Goal: Task Accomplishment & Management: Manage account settings

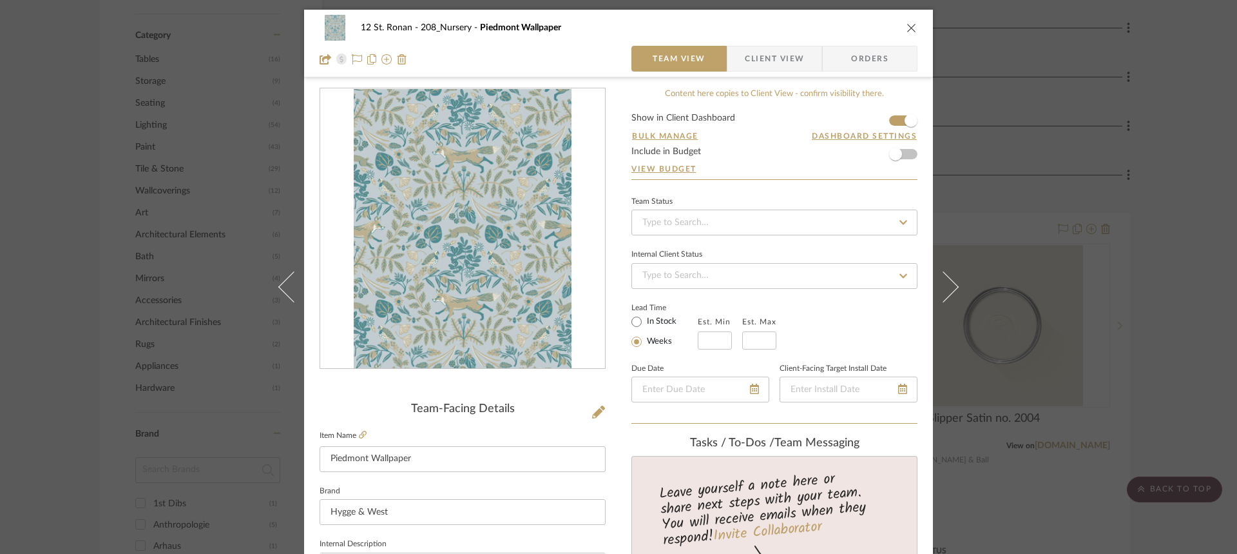
scroll to position [260, 0]
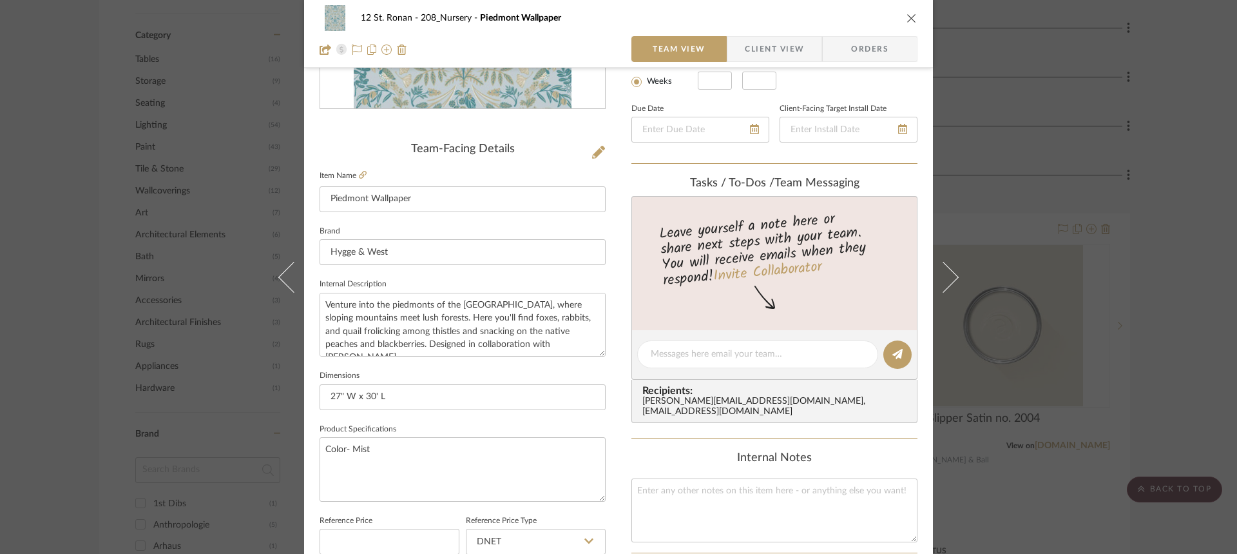
click at [906, 12] on button "close" at bounding box center [912, 18] width 12 height 12
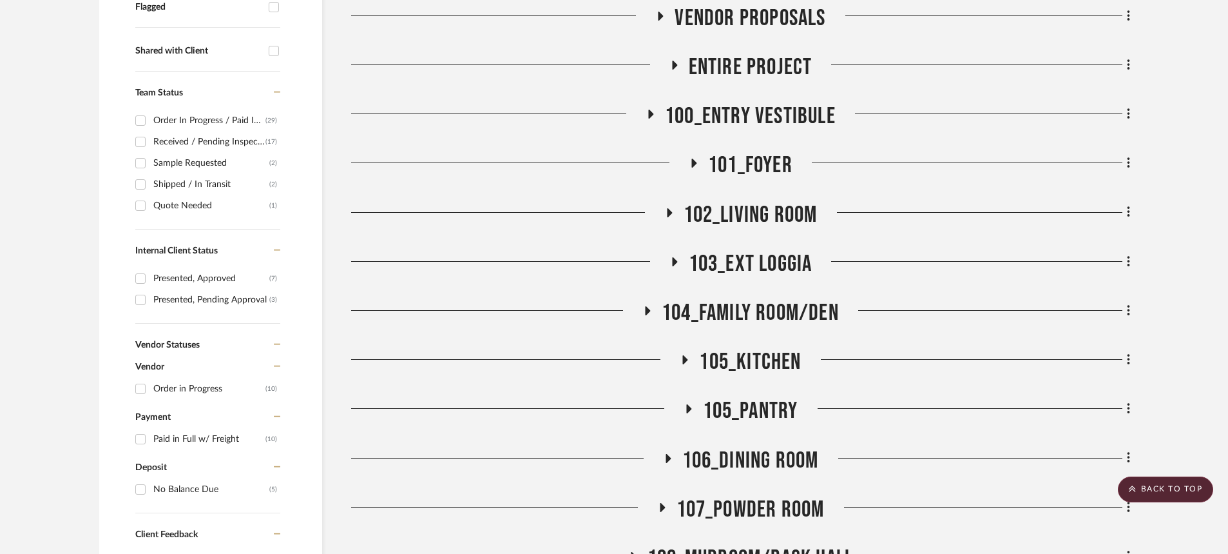
scroll to position [0, 0]
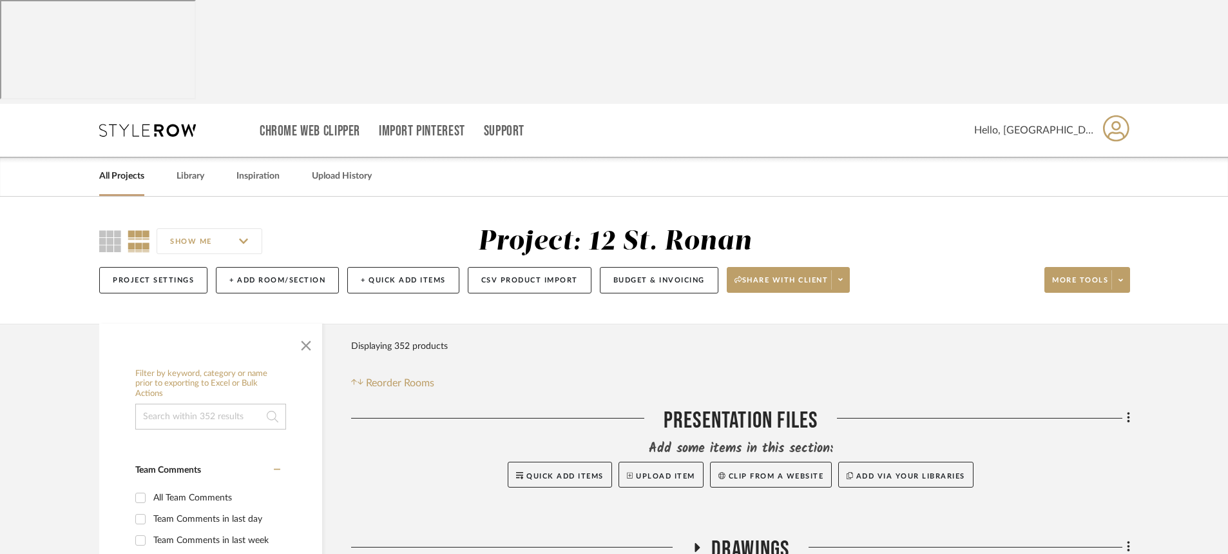
click at [1117, 115] on icon at bounding box center [1116, 128] width 26 height 27
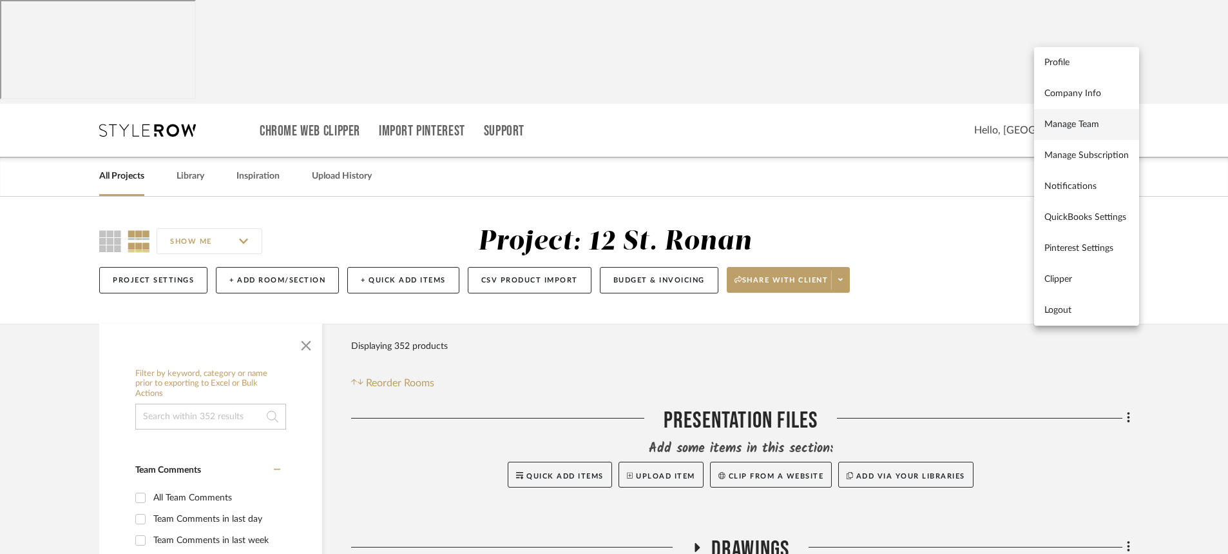
click at [1093, 125] on span "Manage Team" at bounding box center [1087, 124] width 84 height 11
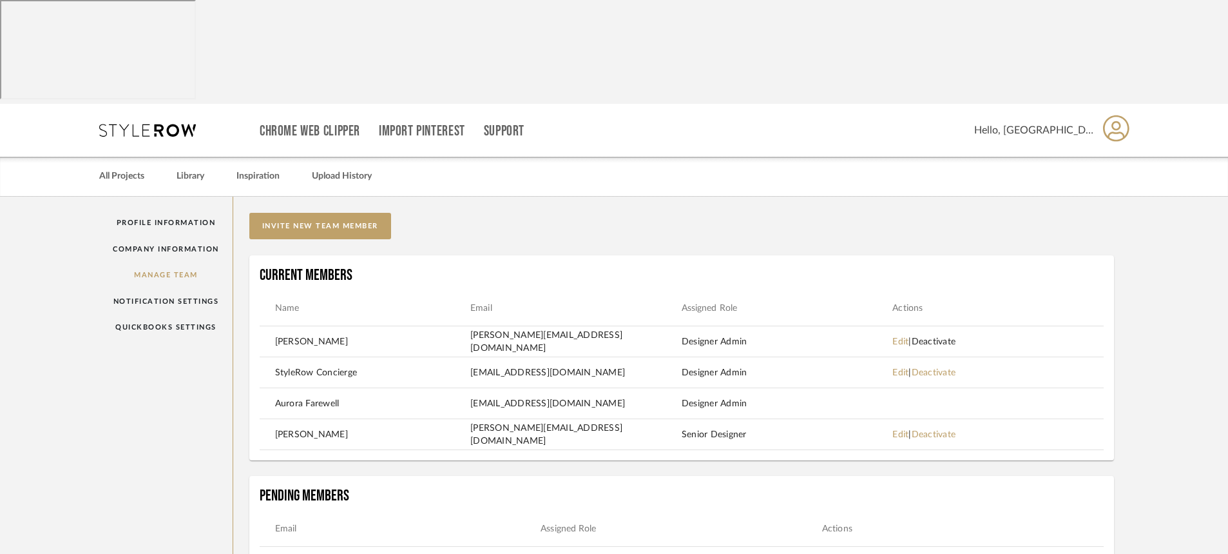
click at [950, 337] on link "Deactivate" at bounding box center [934, 341] width 44 height 9
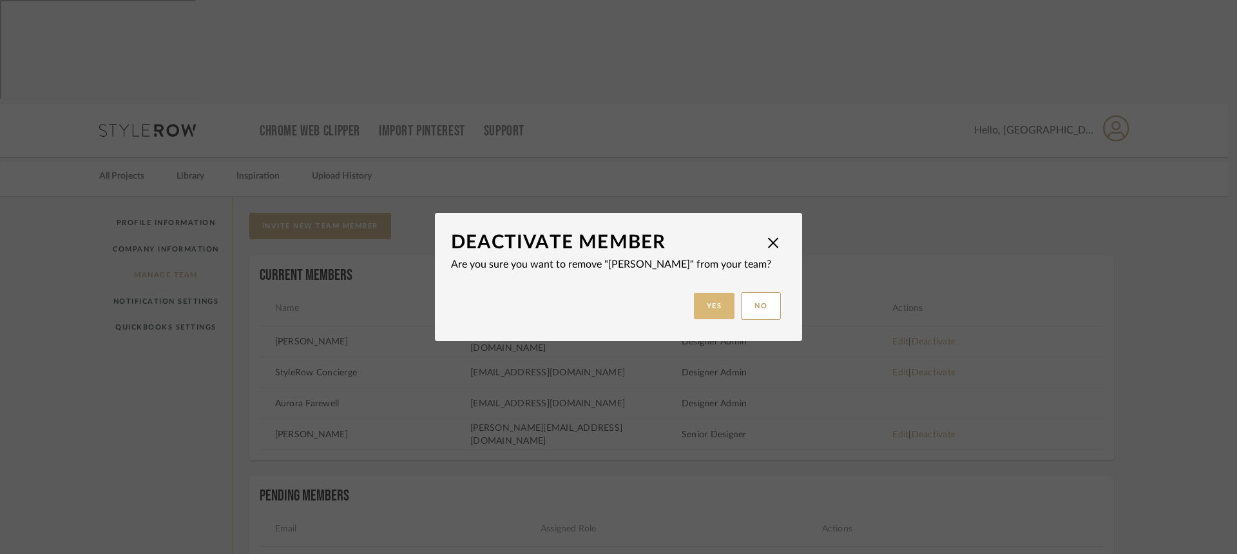
click at [700, 301] on button "Yes" at bounding box center [714, 306] width 41 height 26
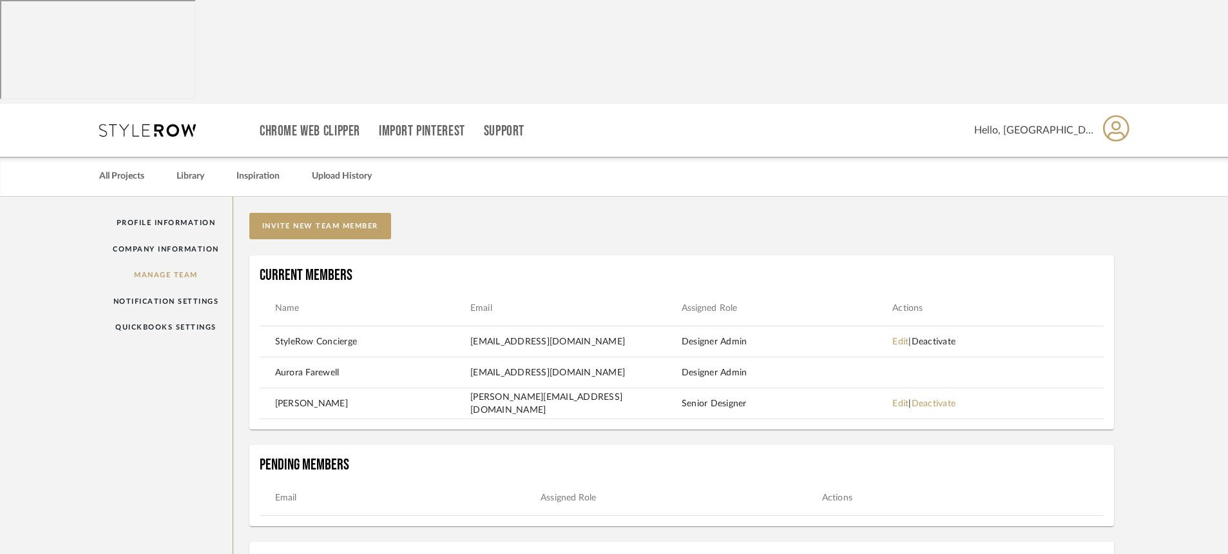
click at [936, 337] on link "Deactivate" at bounding box center [934, 341] width 44 height 9
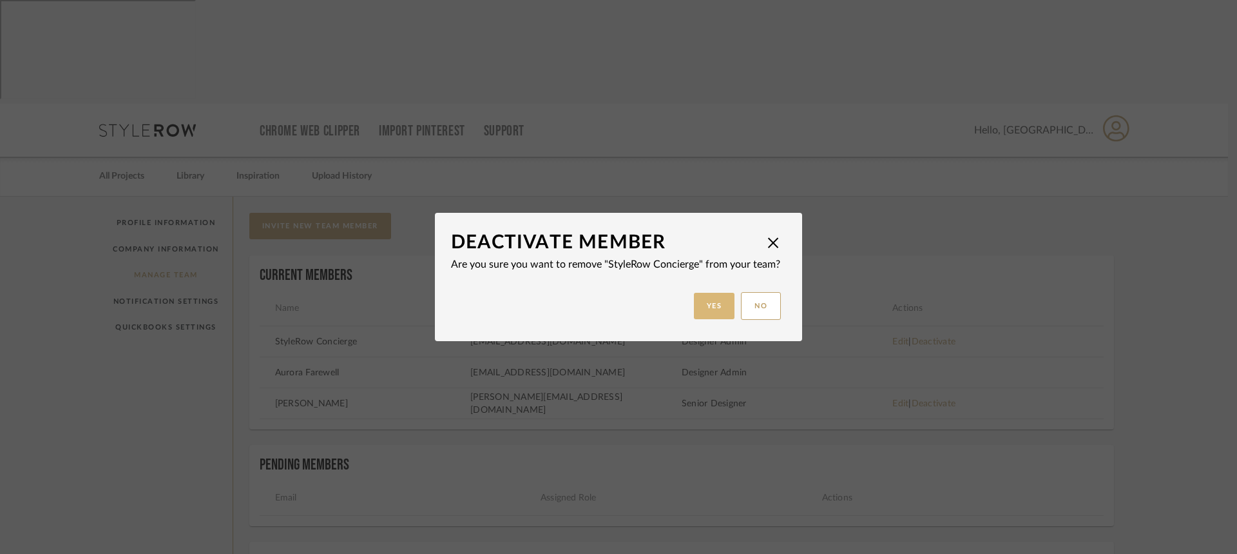
click at [713, 304] on button "Yes" at bounding box center [714, 306] width 41 height 26
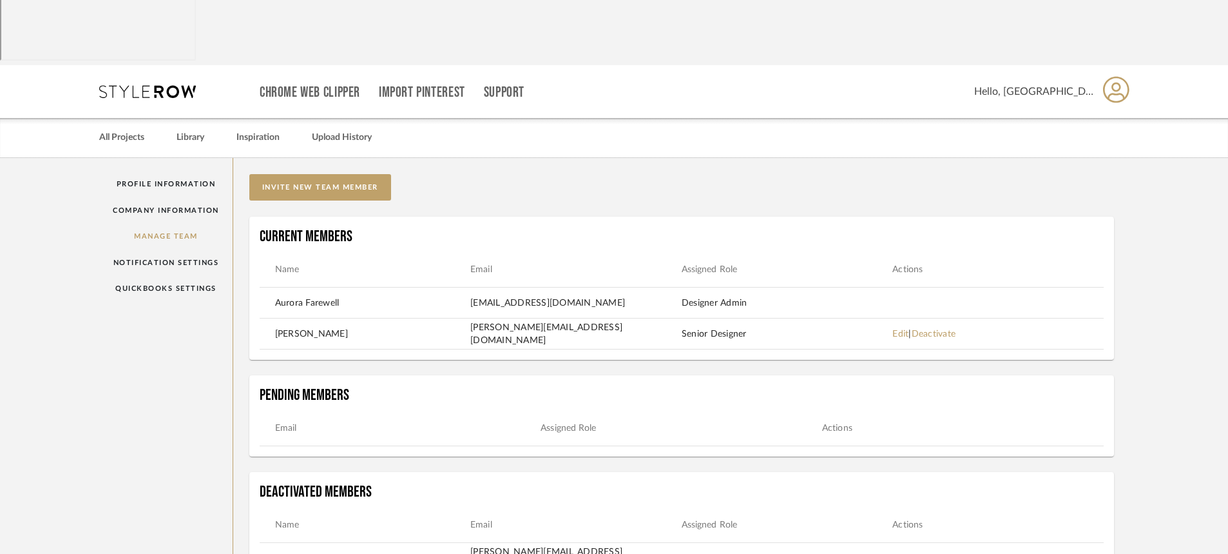
scroll to position [35, 0]
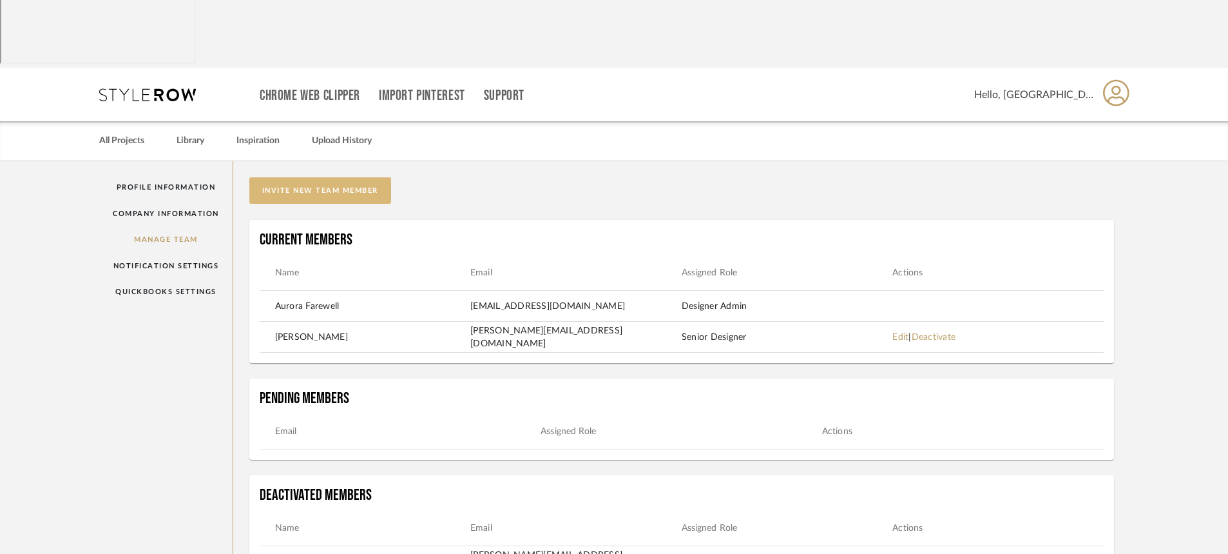
click at [344, 177] on button "invite new team member" at bounding box center [320, 190] width 142 height 26
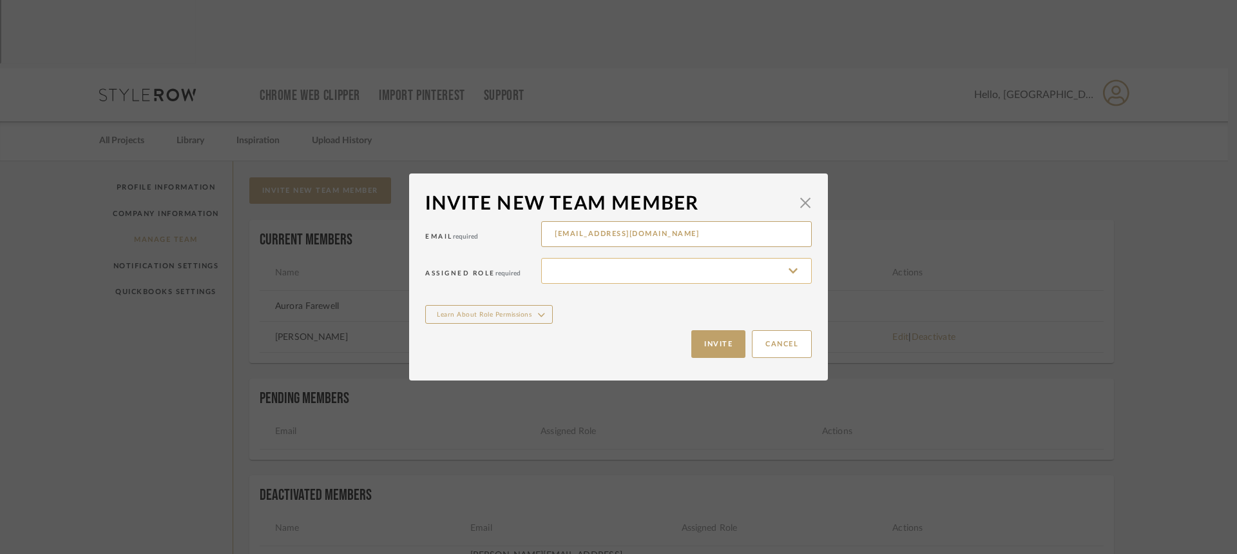
type input "[EMAIL_ADDRESS][DOMAIN_NAME]"
click at [695, 273] on input at bounding box center [676, 271] width 271 height 26
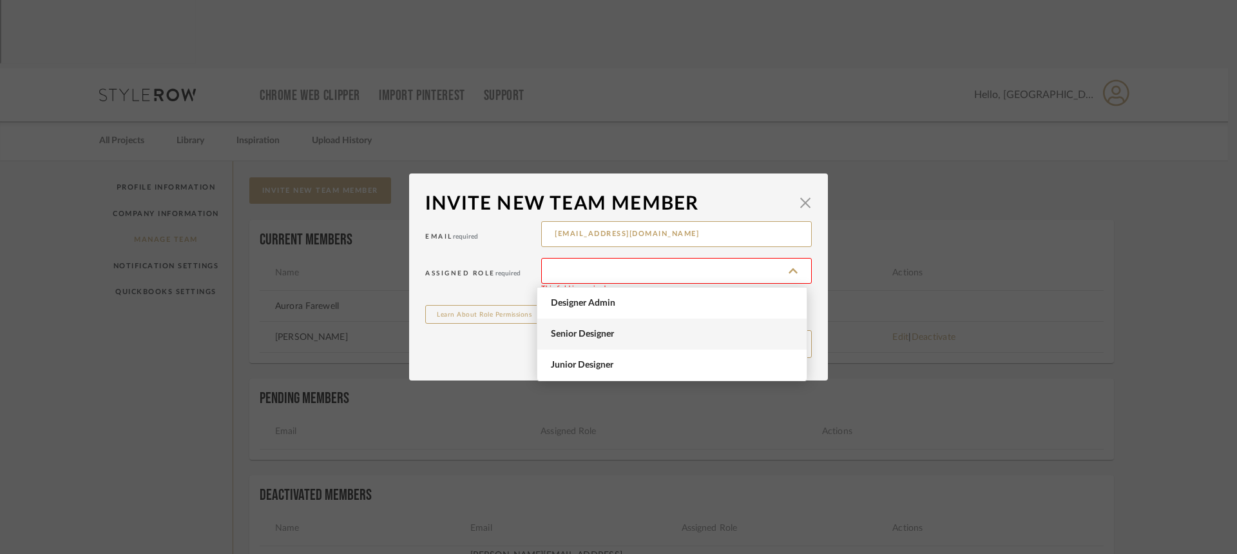
click at [614, 333] on span "Senior Designer" at bounding box center [674, 334] width 246 height 11
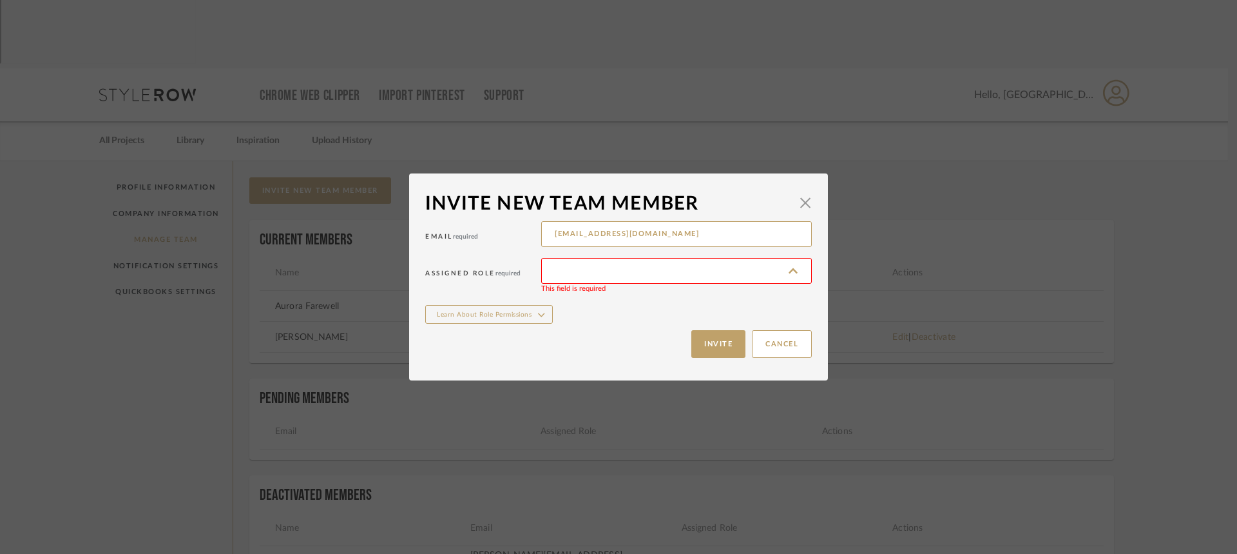
type input "Senior Designer"
click at [693, 340] on button "Invite" at bounding box center [719, 344] width 54 height 28
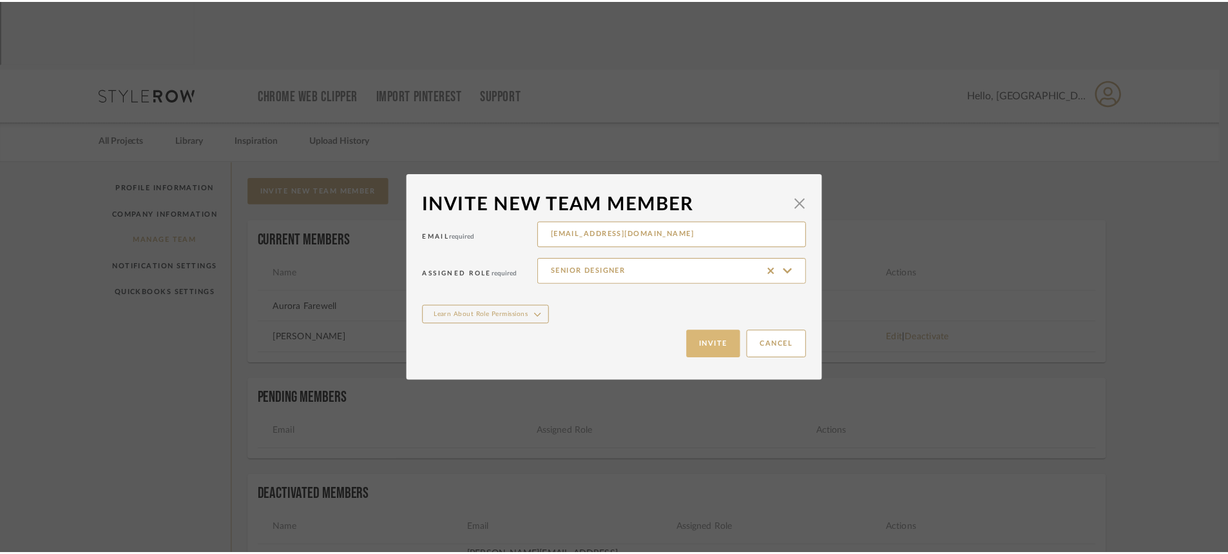
scroll to position [35, 0]
